Goal: Task Accomplishment & Management: Use online tool/utility

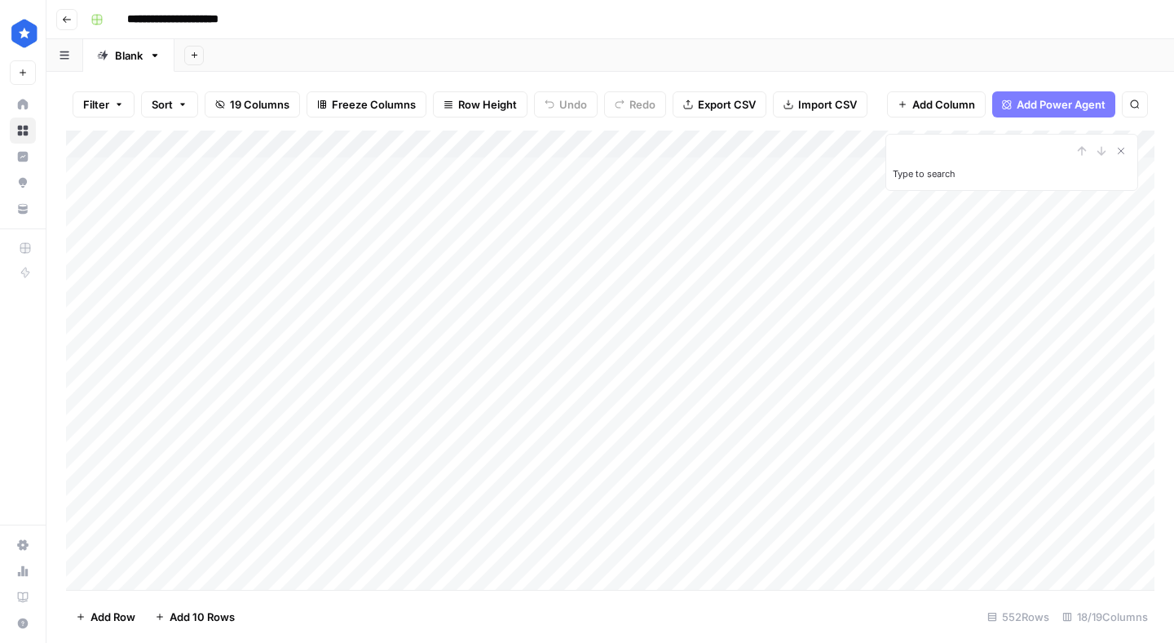
type input "*"
type input "*******"
click at [105, 109] on span "Filter" at bounding box center [96, 104] width 26 height 16
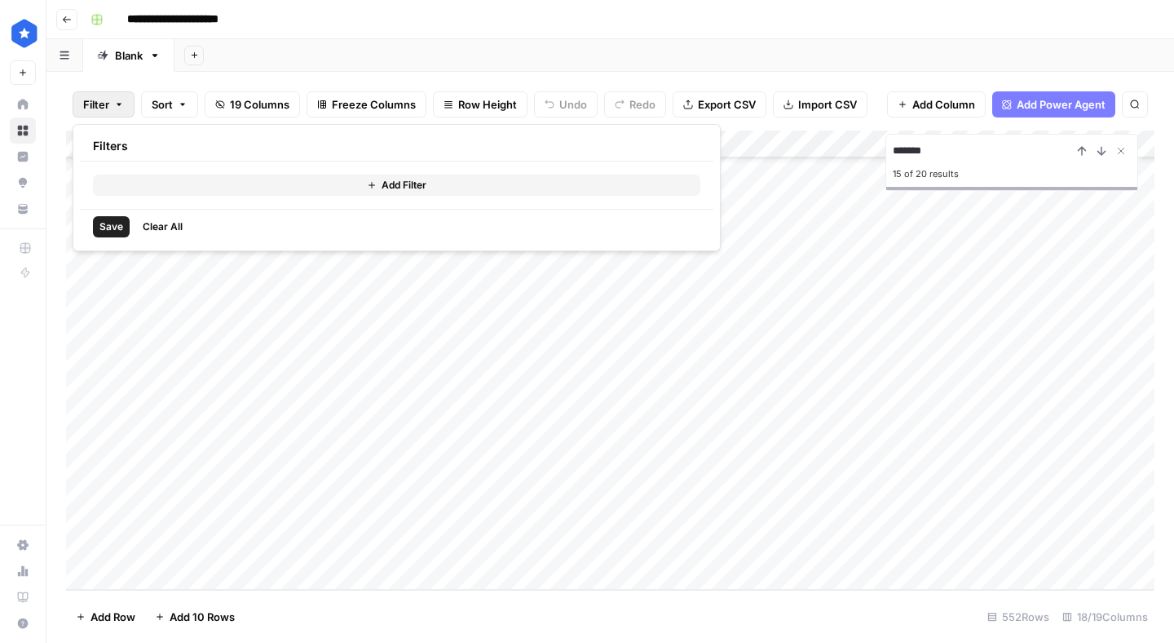
click at [284, 188] on button "Add Filter" at bounding box center [397, 185] width 608 height 21
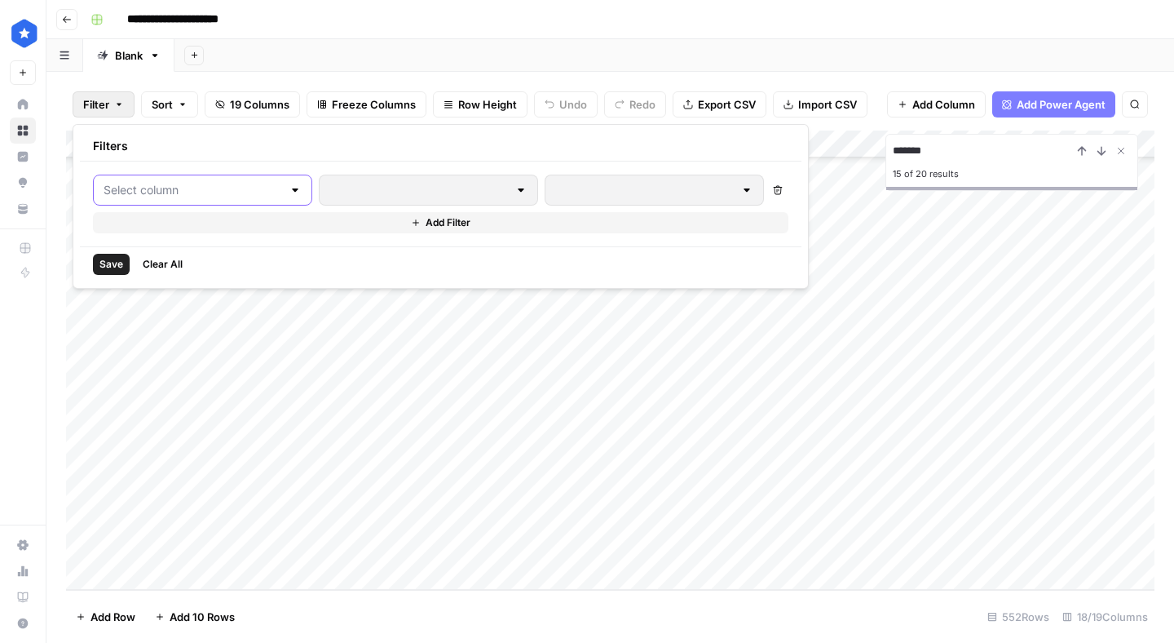
click at [246, 188] on input "text" at bounding box center [193, 190] width 179 height 16
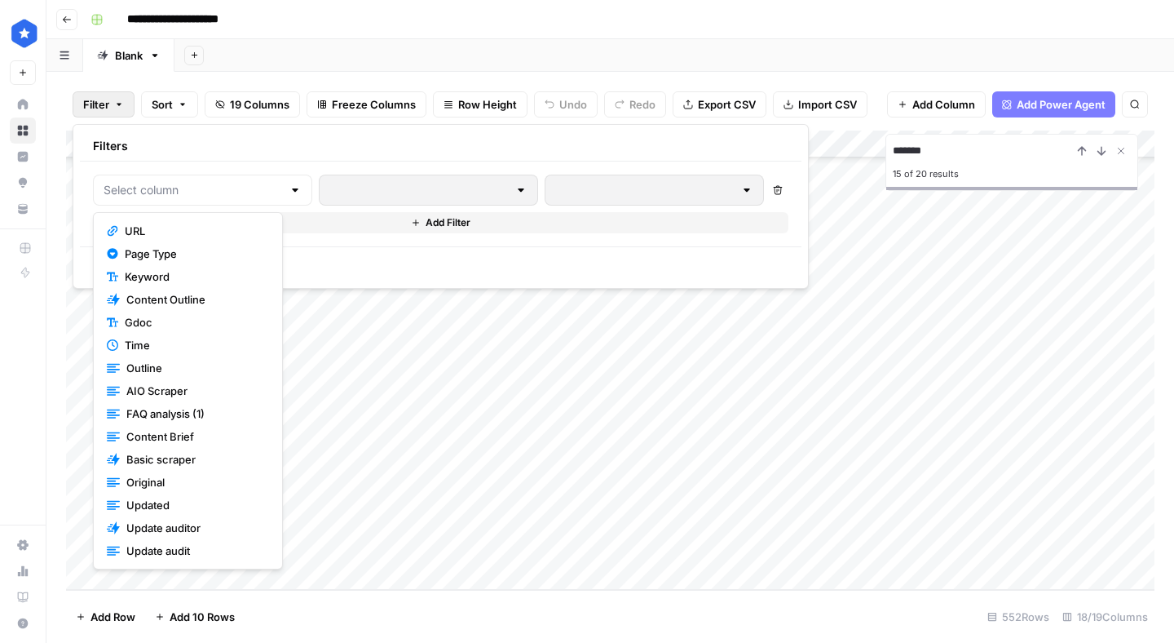
click at [244, 231] on span "URL" at bounding box center [194, 231] width 138 height 16
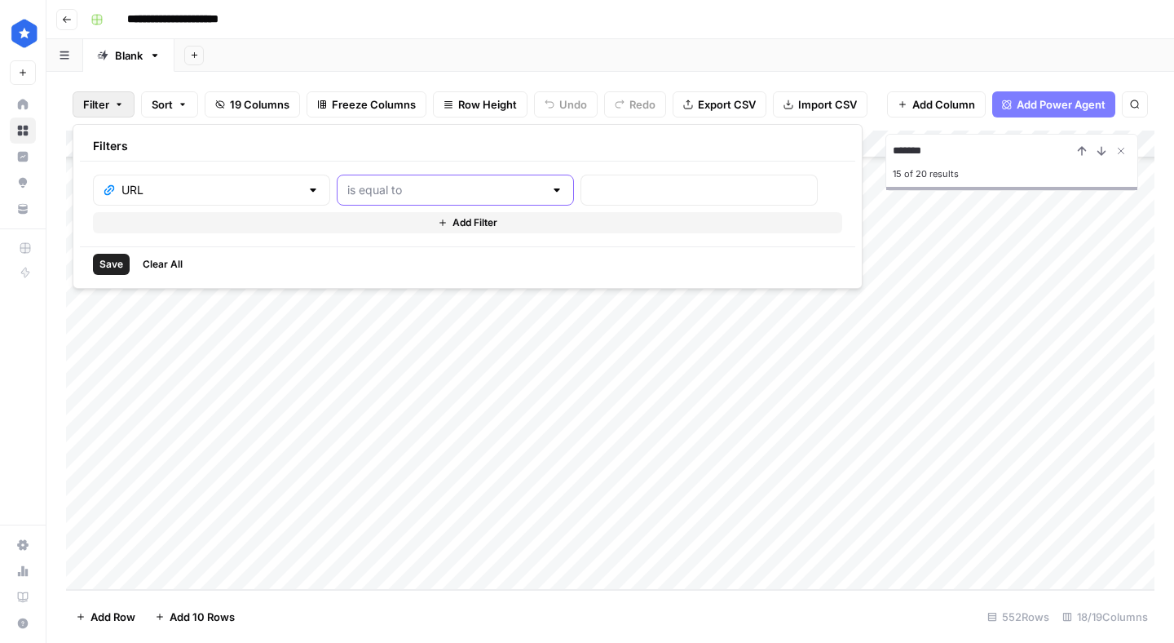
click at [347, 191] on input "text" at bounding box center [445, 190] width 197 height 16
click at [368, 271] on span "contains" at bounding box center [381, 276] width 156 height 16
type input "contains"
click at [591, 195] on input "text" at bounding box center [699, 190] width 216 height 16
type input "porsche"
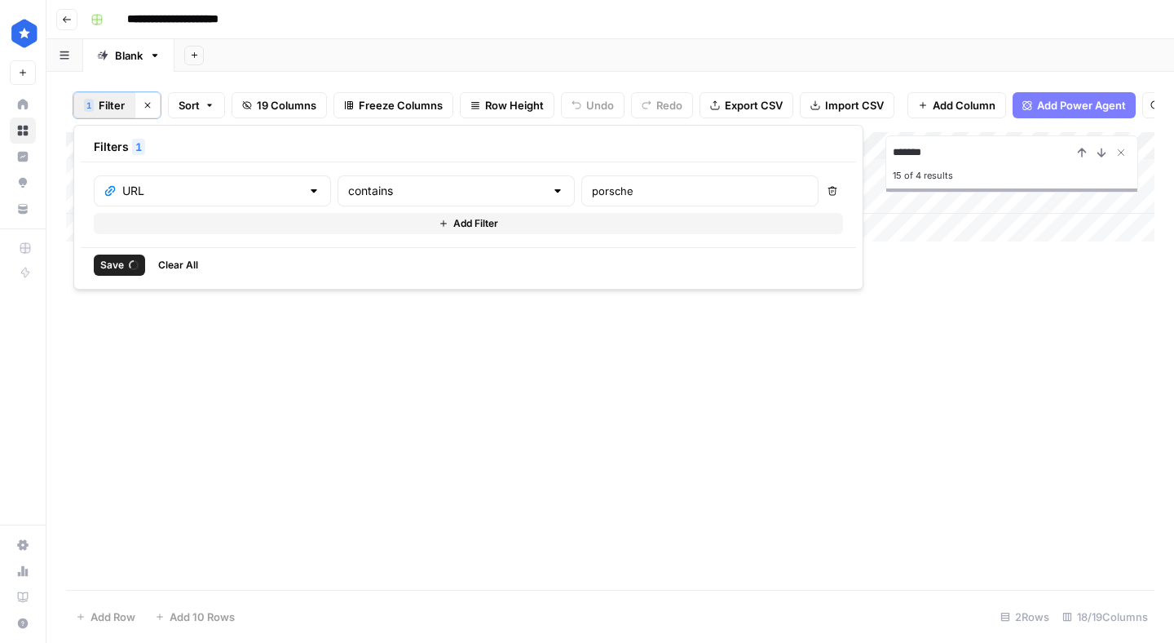
scroll to position [0, 0]
click at [737, 403] on div "Add Column ******* 15 of 4 results" at bounding box center [610, 360] width 1089 height 457
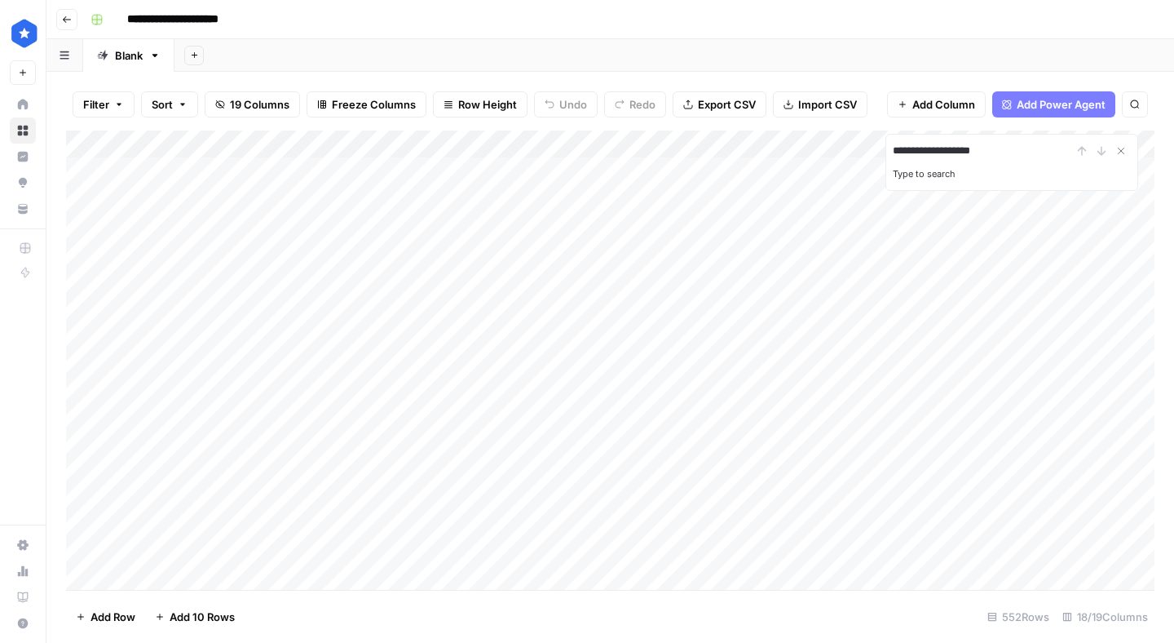
type input "**********"
click at [113, 103] on button "Filter" at bounding box center [104, 104] width 62 height 26
click at [178, 190] on button "Add Filter" at bounding box center [397, 185] width 608 height 21
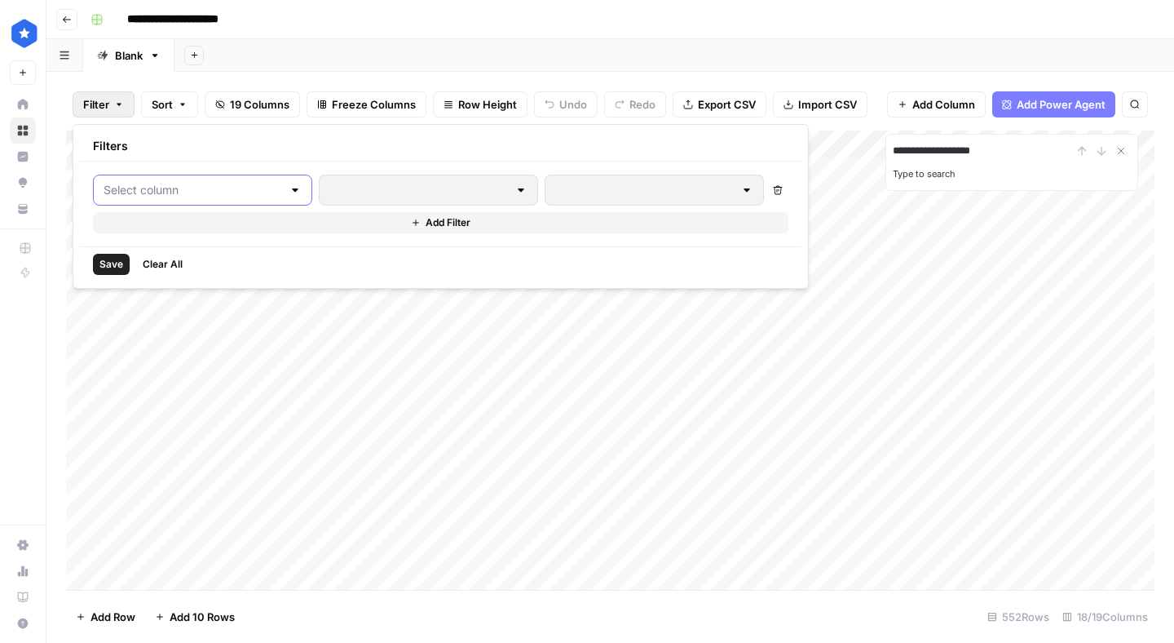
click at [223, 187] on input "text" at bounding box center [193, 190] width 179 height 16
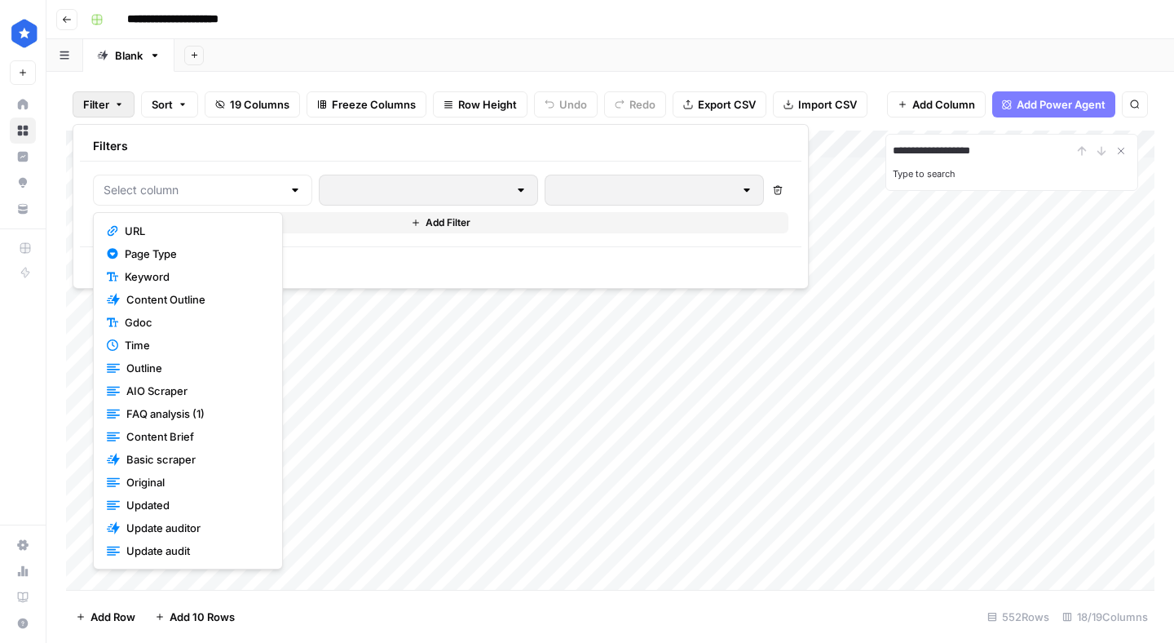
click at [217, 238] on span "URL" at bounding box center [194, 231] width 138 height 16
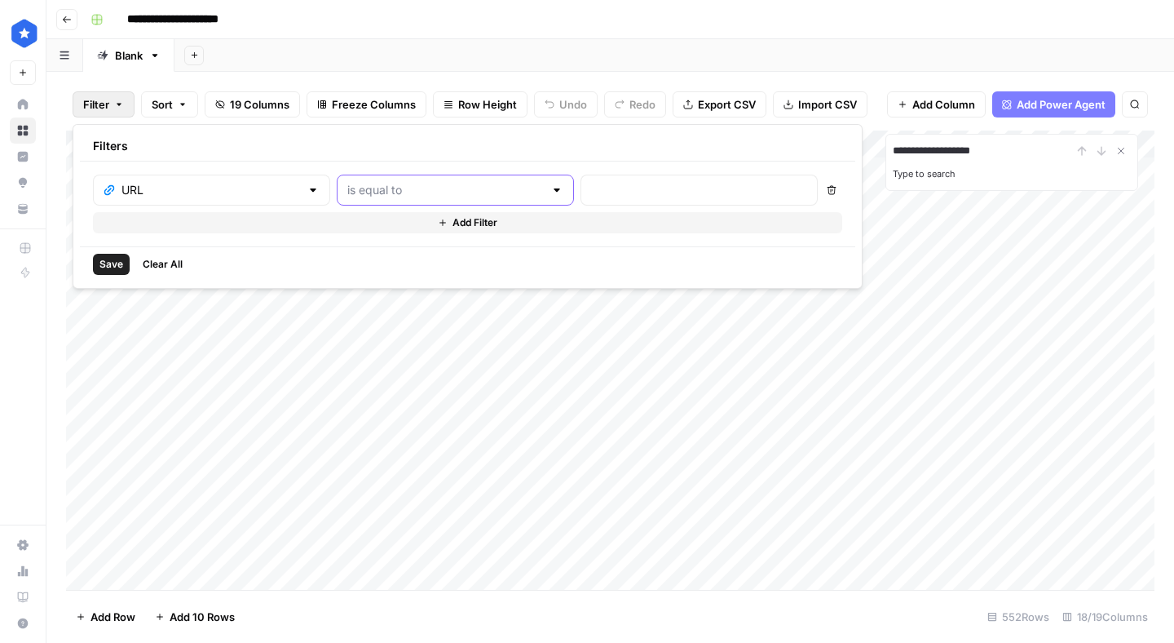
click at [347, 196] on input "text" at bounding box center [445, 190] width 197 height 16
type input "contains"
click at [347, 234] on span "contains" at bounding box center [381, 231] width 156 height 16
click at [591, 189] on input "text" at bounding box center [699, 190] width 216 height 16
type input "porsche"
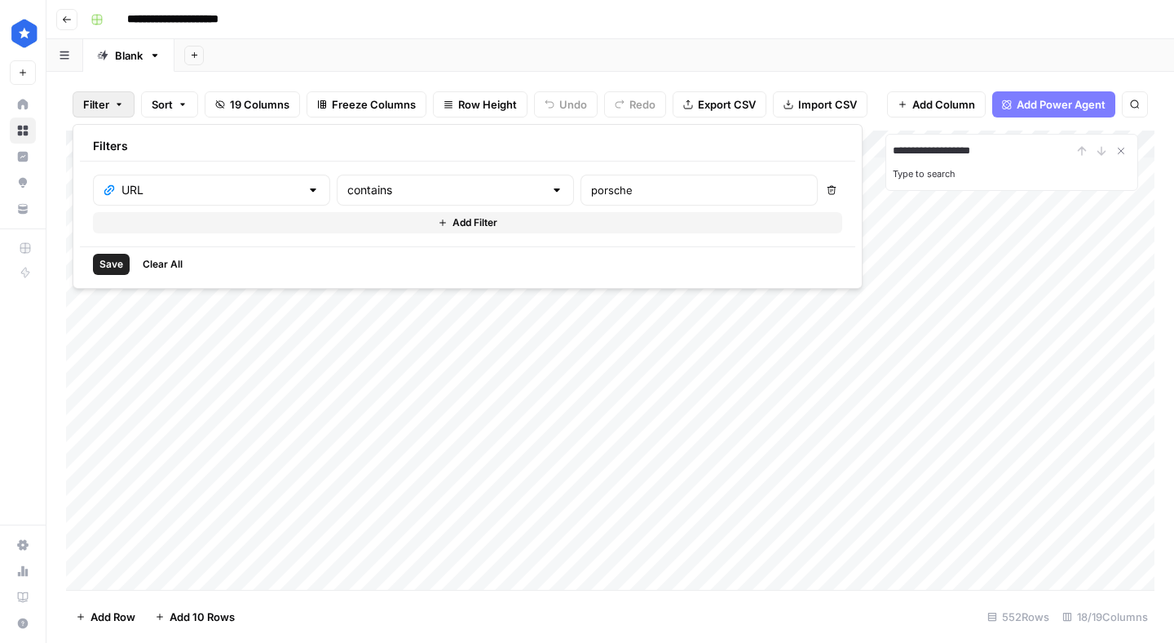
click at [108, 261] on span "Save" at bounding box center [111, 264] width 24 height 15
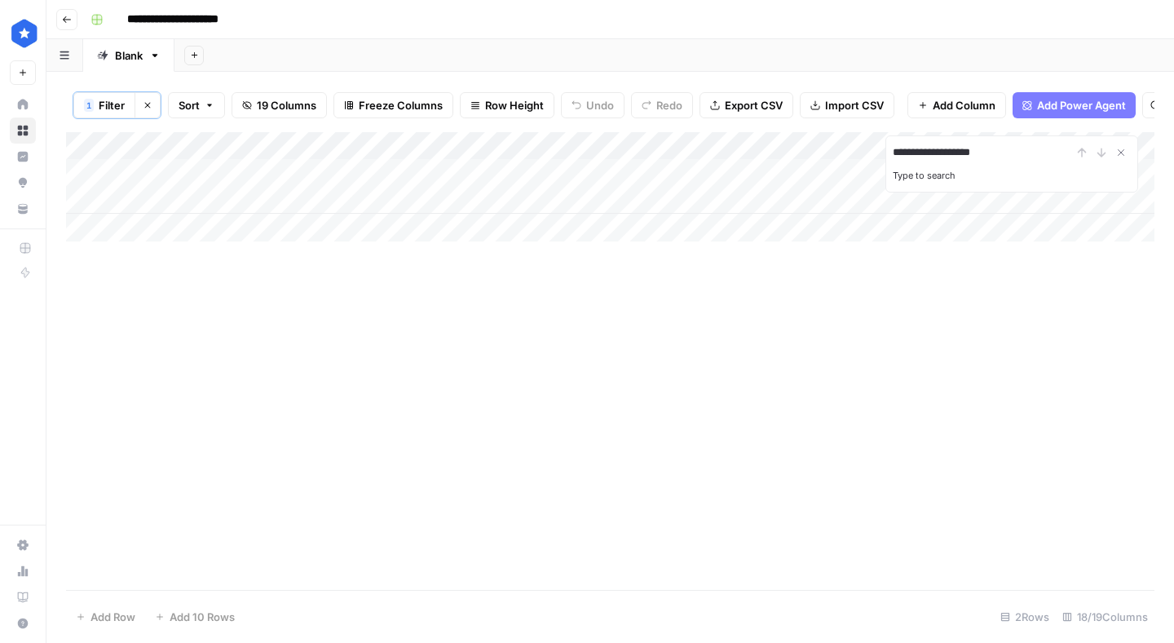
click at [783, 198] on div "Add Column" at bounding box center [610, 186] width 1089 height 109
type textarea "**********"
click at [616, 200] on div "Add Column" at bounding box center [610, 186] width 1089 height 109
click at [131, 108] on button "1 Filter" at bounding box center [104, 105] width 62 height 26
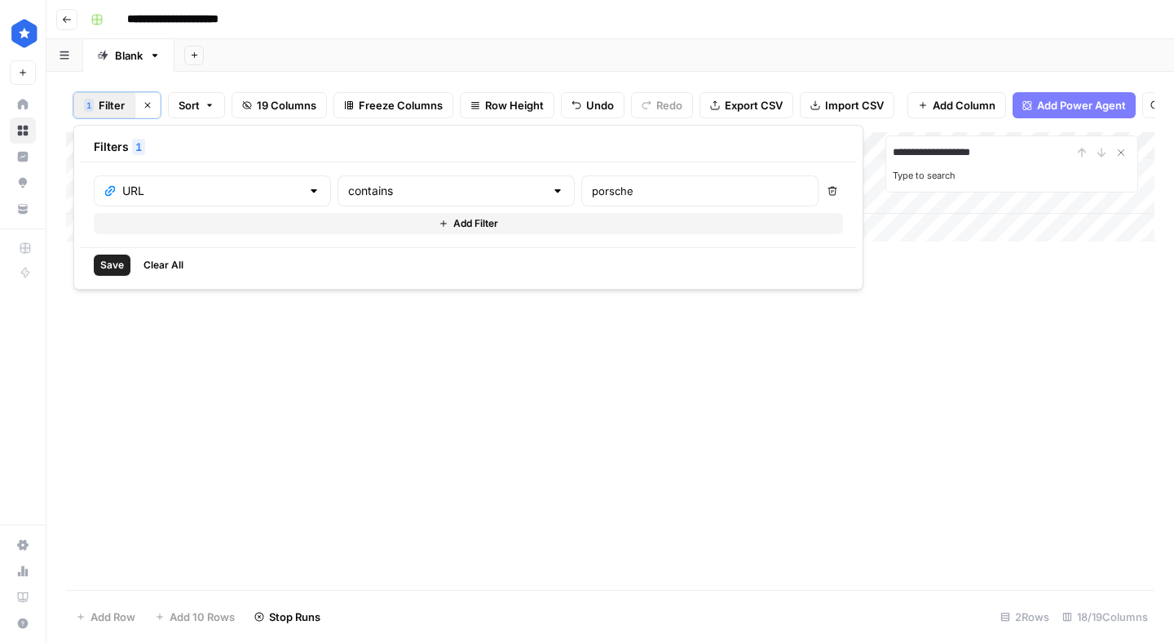
click at [151, 263] on span "Clear All" at bounding box center [164, 265] width 40 height 15
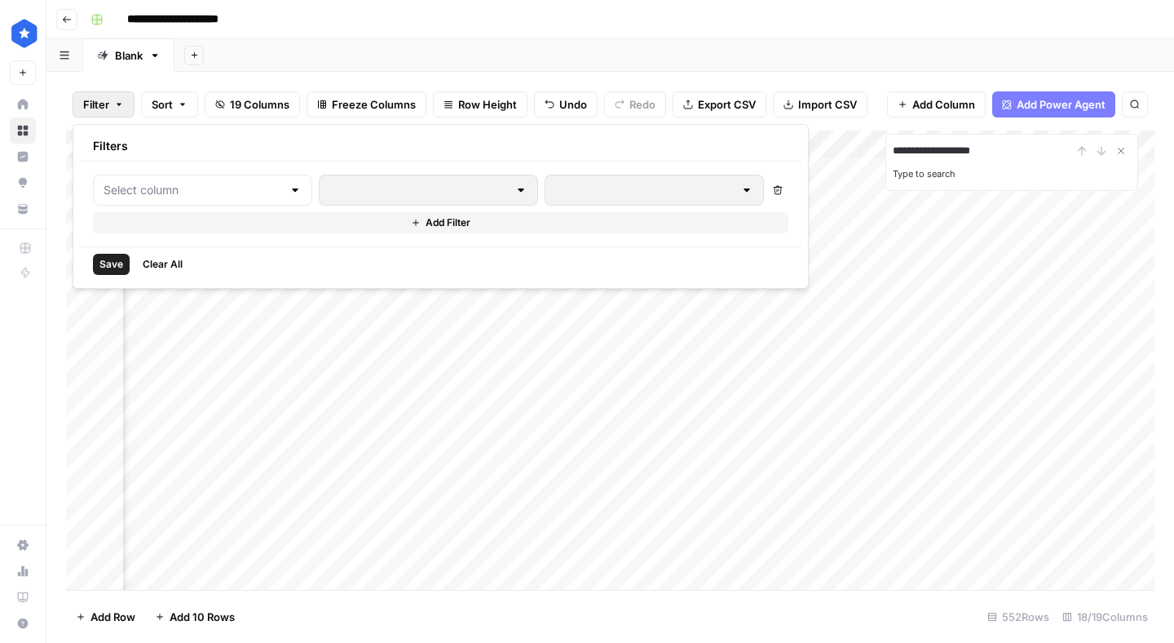
click at [267, 423] on div "Add Column" at bounding box center [610, 359] width 1089 height 459
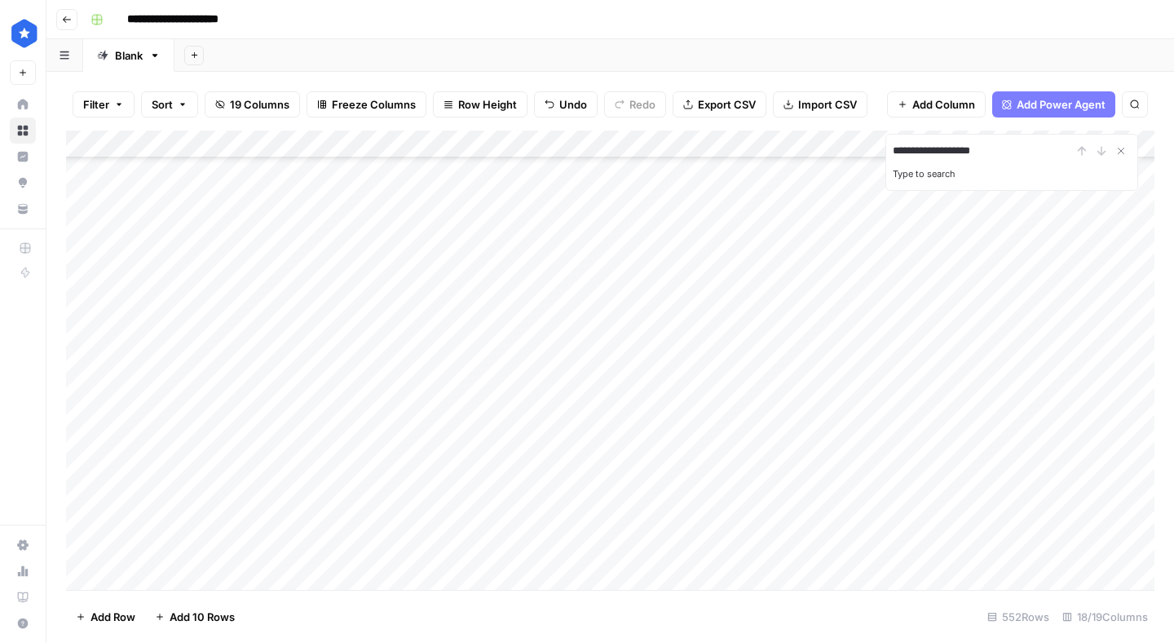
scroll to position [13655, 0]
click at [798, 373] on div "Add Column" at bounding box center [610, 359] width 1089 height 459
type textarea "**********"
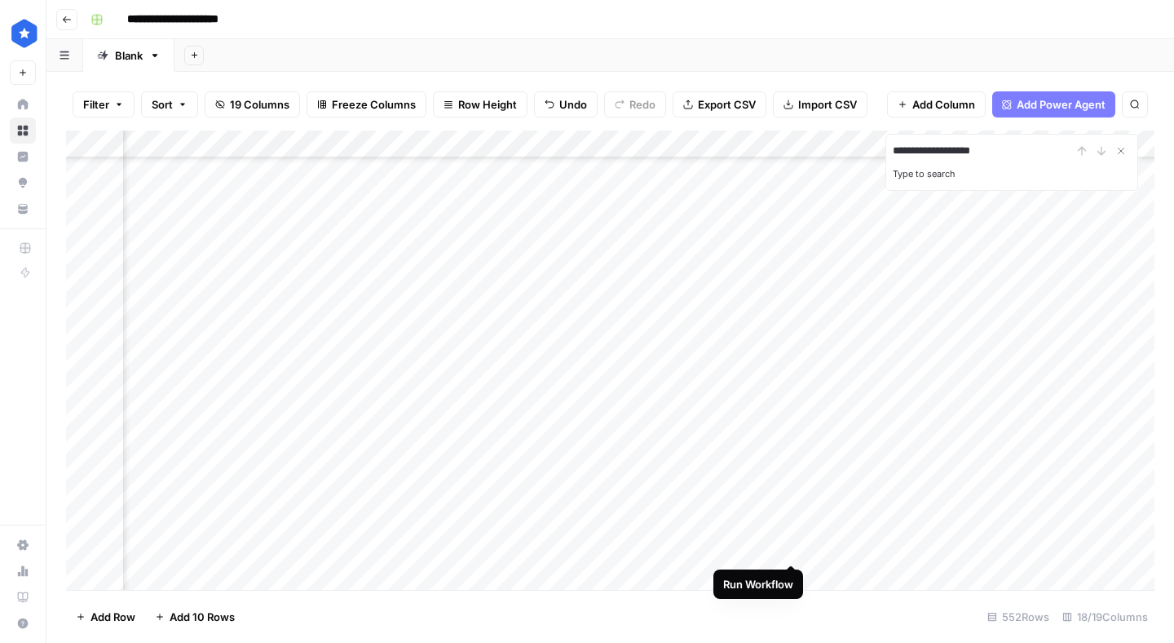
click at [789, 550] on div "Add Column" at bounding box center [610, 359] width 1089 height 459
click at [625, 487] on div "Add Column" at bounding box center [610, 359] width 1089 height 459
click at [646, 480] on div "Add Column" at bounding box center [610, 359] width 1089 height 459
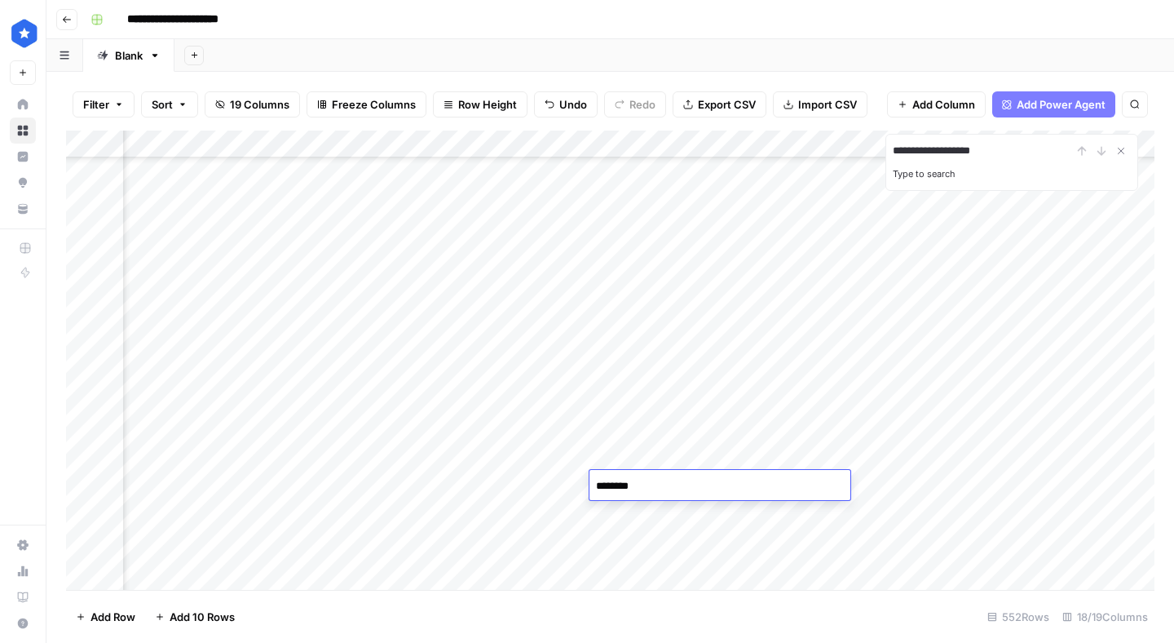
type textarea "*********"
click at [662, 401] on div "Add Column" at bounding box center [610, 359] width 1089 height 459
click at [654, 485] on div "Add Column" at bounding box center [610, 359] width 1089 height 459
type textarea "**********"
click at [973, 488] on div "Add Column" at bounding box center [610, 359] width 1089 height 459
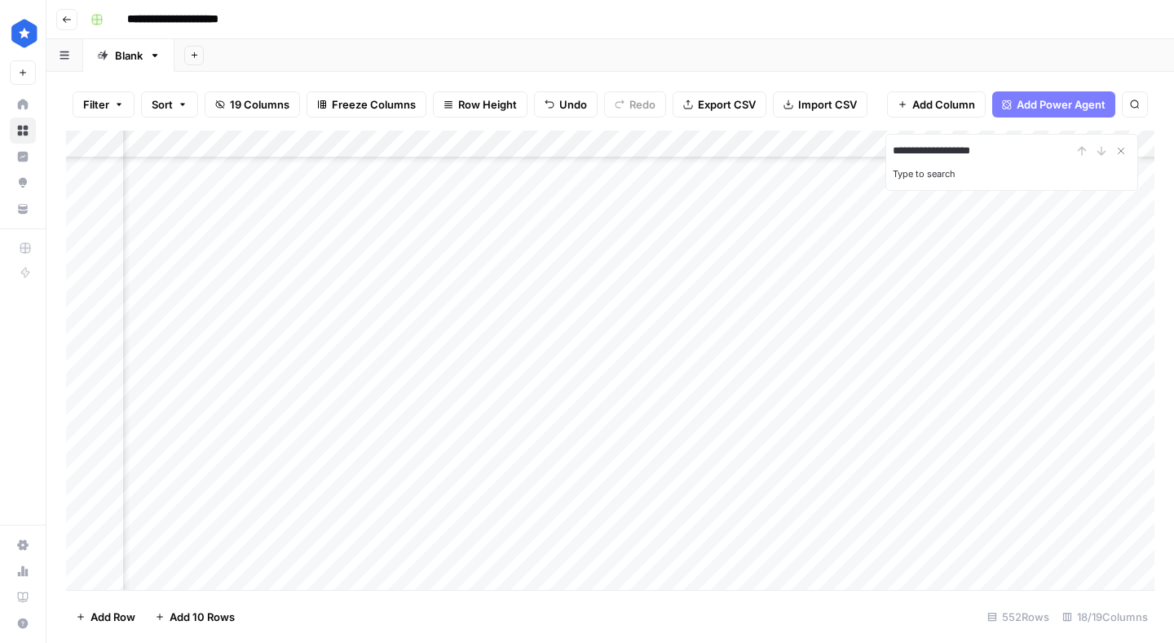
click at [694, 524] on div "Add Column" at bounding box center [610, 359] width 1089 height 459
type textarea "**********"
click at [974, 511] on div "Add Column" at bounding box center [610, 359] width 1089 height 459
click at [976, 542] on div "Add Column" at bounding box center [610, 359] width 1089 height 459
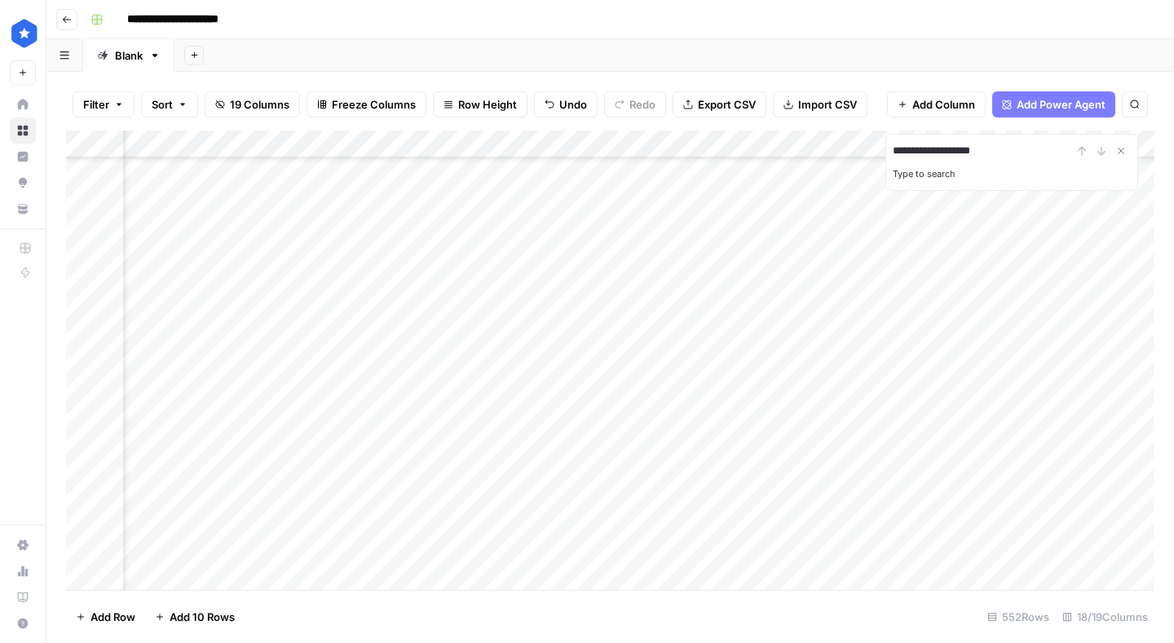
scroll to position [13081, 77]
click at [86, 317] on div "Add Column" at bounding box center [610, 359] width 1089 height 459
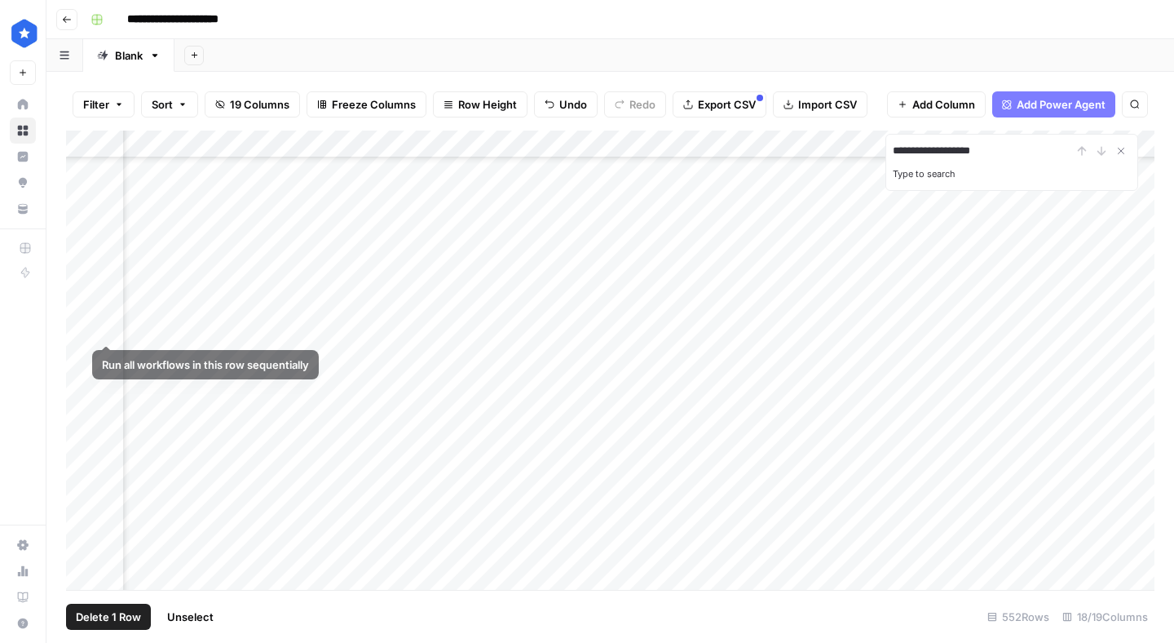
click at [86, 326] on div "Add Column" at bounding box center [610, 359] width 1089 height 459
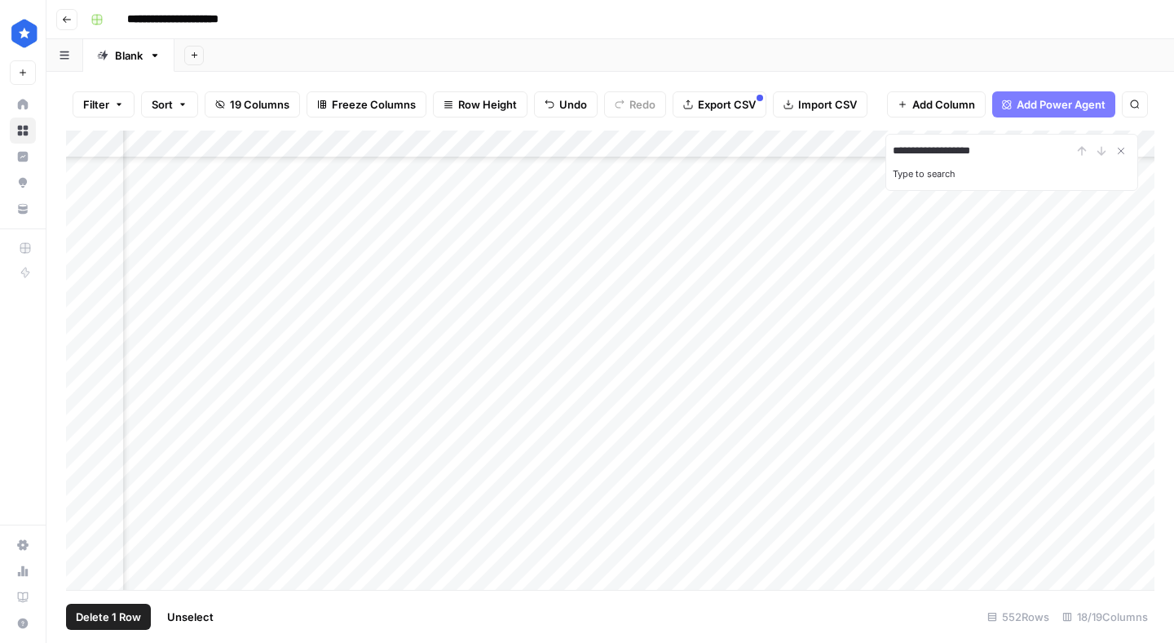
click at [81, 298] on div "Add Column" at bounding box center [610, 359] width 1089 height 459
click at [91, 418] on div "Add Column" at bounding box center [610, 359] width 1089 height 459
click at [107, 617] on span "Delete 17 Rows" at bounding box center [114, 616] width 77 height 16
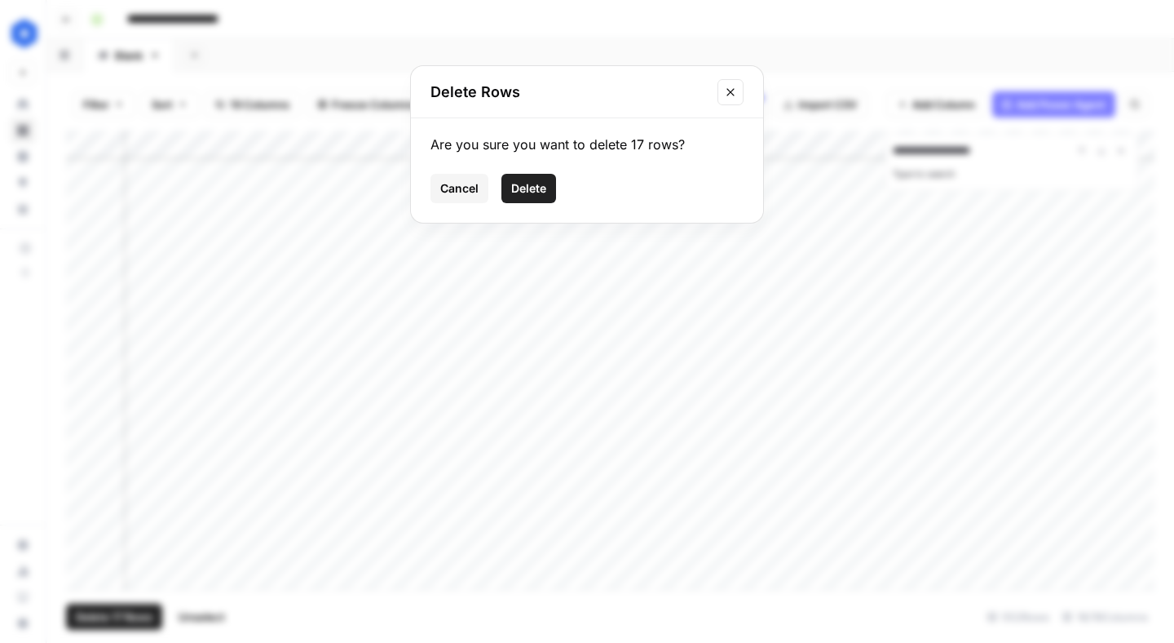
click at [528, 193] on span "Delete" at bounding box center [528, 188] width 35 height 16
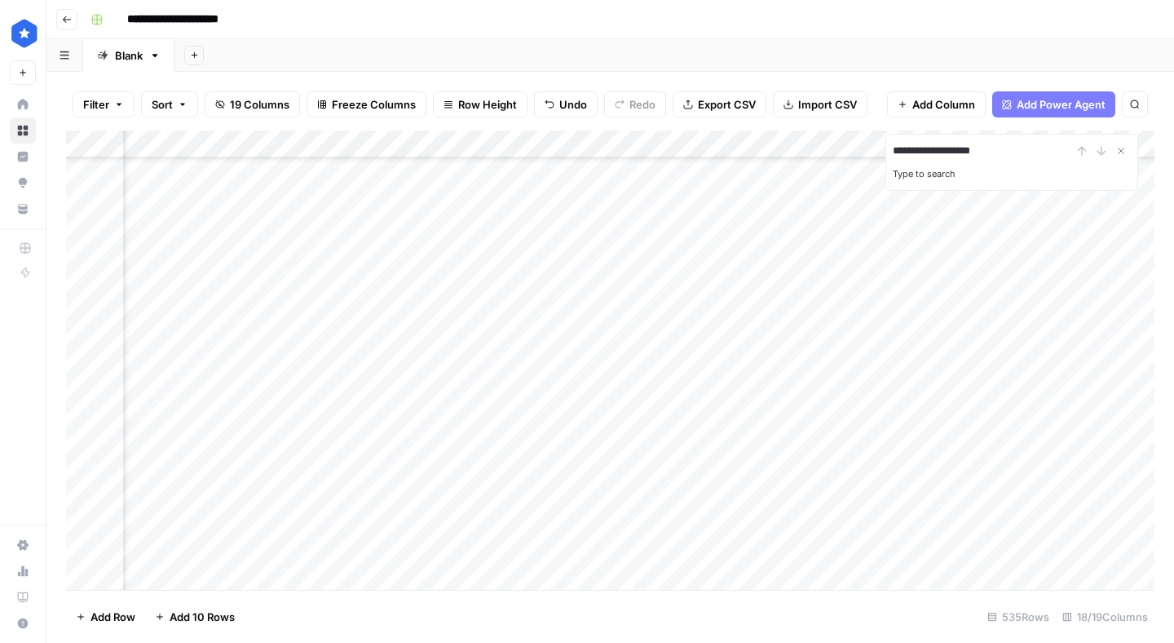
scroll to position [13367, 77]
click at [82, 331] on div "Add Column" at bounding box center [610, 359] width 1089 height 459
click at [82, 360] on div "Add Column" at bounding box center [610, 359] width 1089 height 459
click at [81, 392] on div "Add Column" at bounding box center [610, 359] width 1089 height 459
click at [115, 619] on span "Delete 3 Rows" at bounding box center [112, 616] width 73 height 16
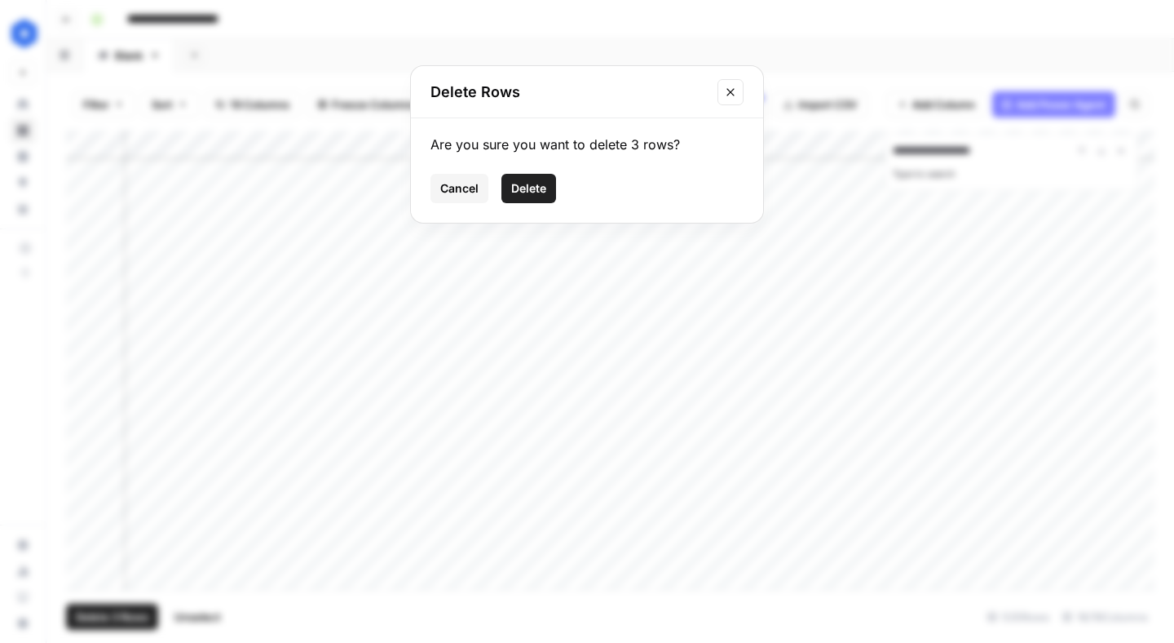
click at [510, 197] on button "Delete" at bounding box center [529, 188] width 55 height 29
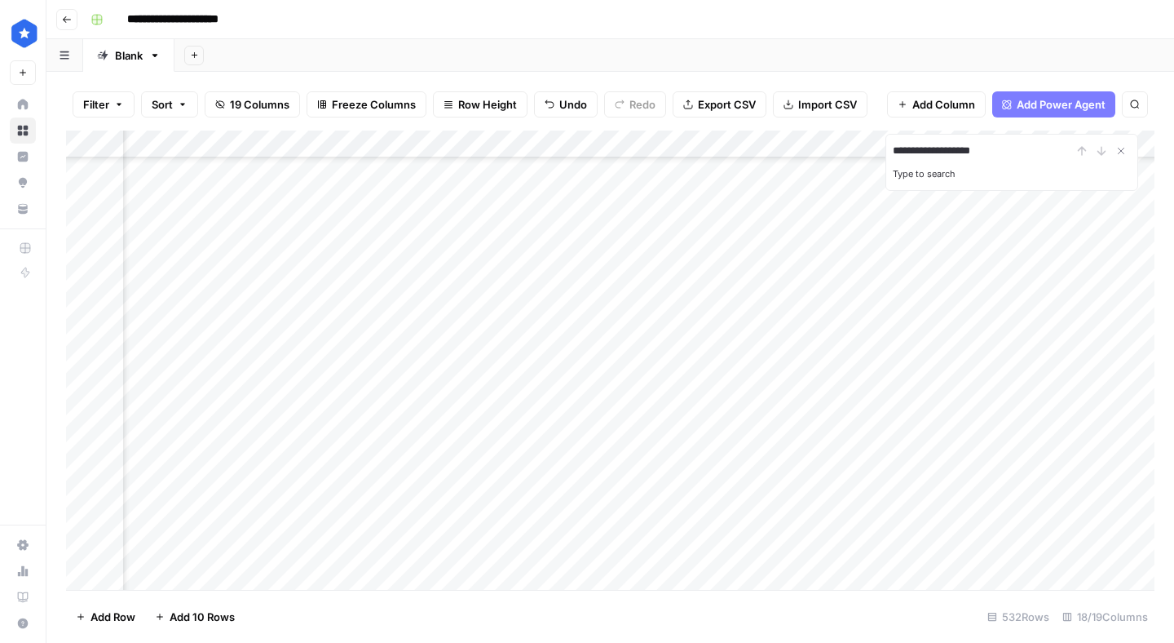
scroll to position [13129, 77]
click at [83, 401] on div "Add Column" at bounding box center [610, 359] width 1089 height 459
click at [98, 605] on button "Delete 1 Row" at bounding box center [108, 616] width 85 height 26
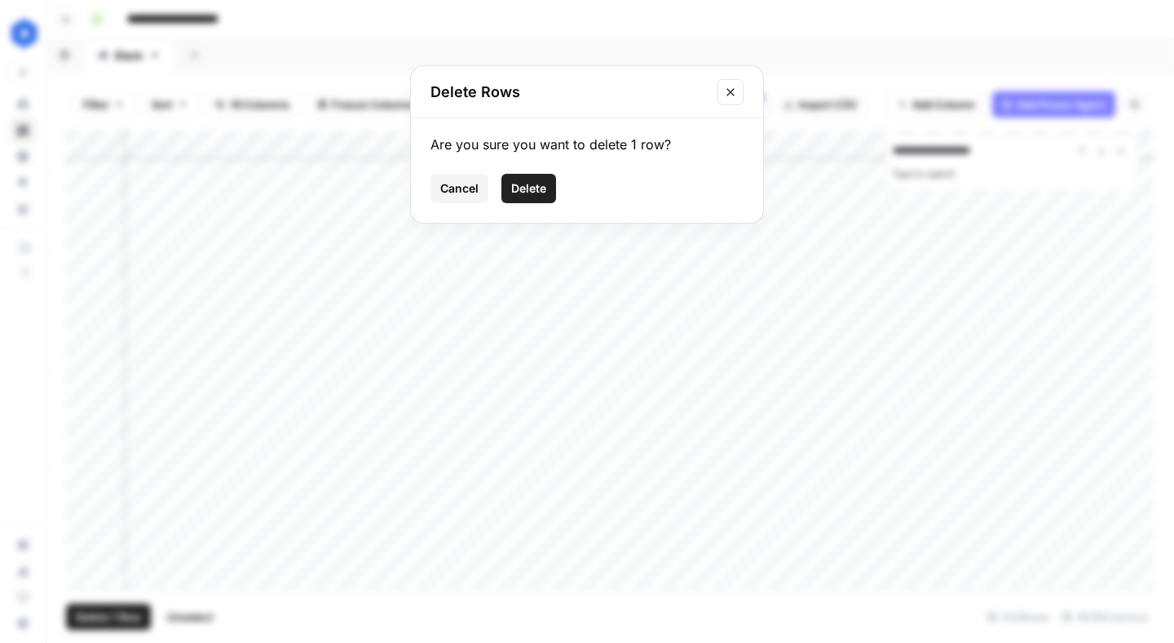
click at [518, 197] on button "Delete" at bounding box center [529, 188] width 55 height 29
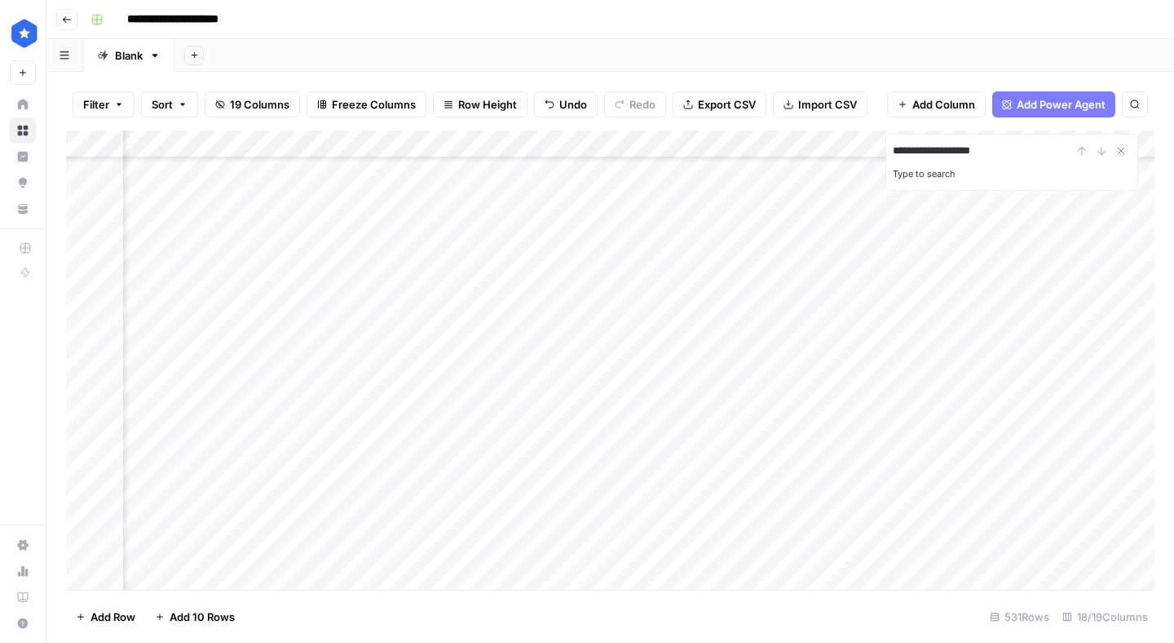
scroll to position [13200, 139]
drag, startPoint x: 1081, startPoint y: 306, endPoint x: 1084, endPoint y: 444, distance: 138.7
click at [1084, 444] on div "Add Column" at bounding box center [610, 359] width 1089 height 459
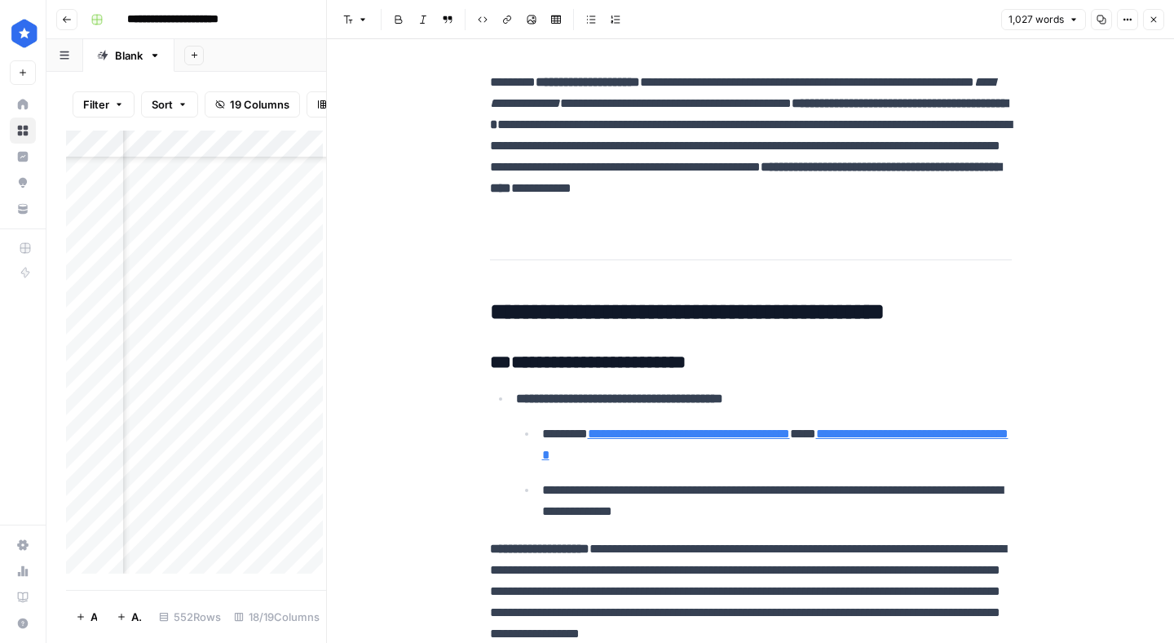
scroll to position [23, 0]
